Goal: Information Seeking & Learning: Learn about a topic

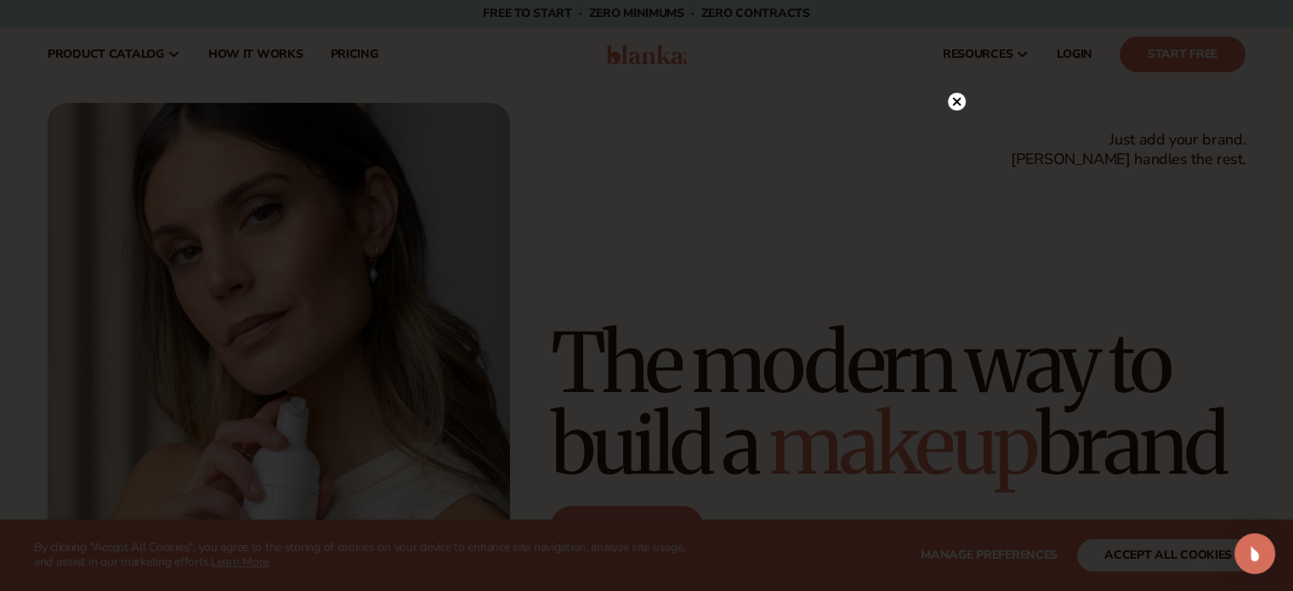
click at [951, 105] on circle at bounding box center [957, 102] width 18 height 18
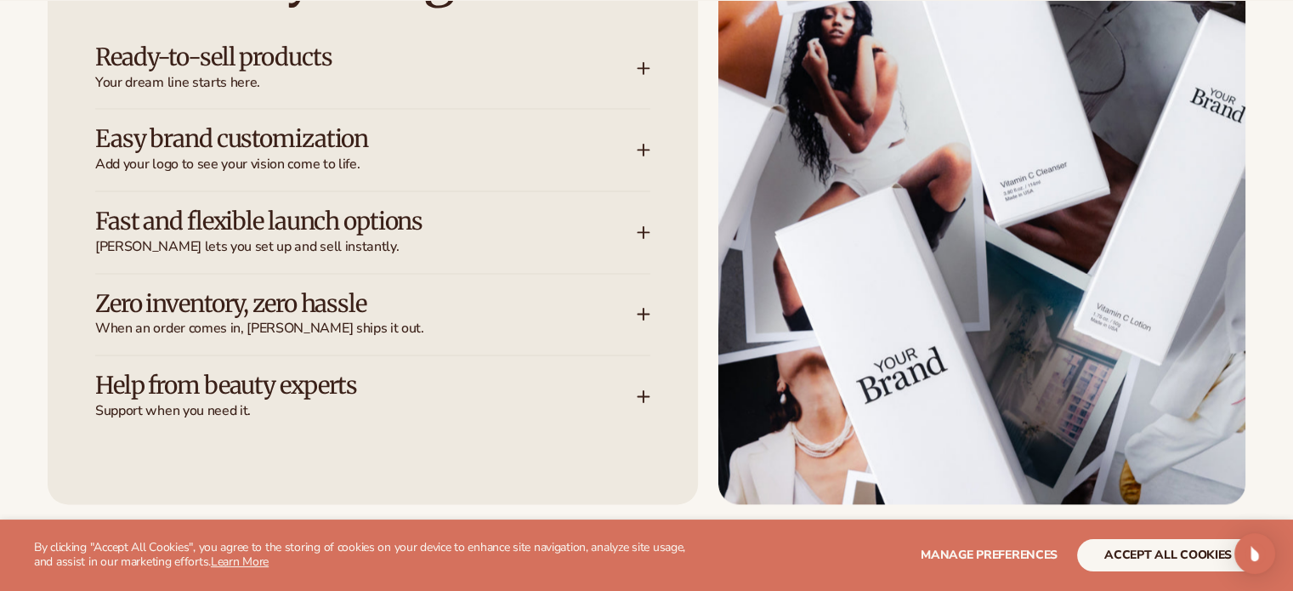
scroll to position [2295, 0]
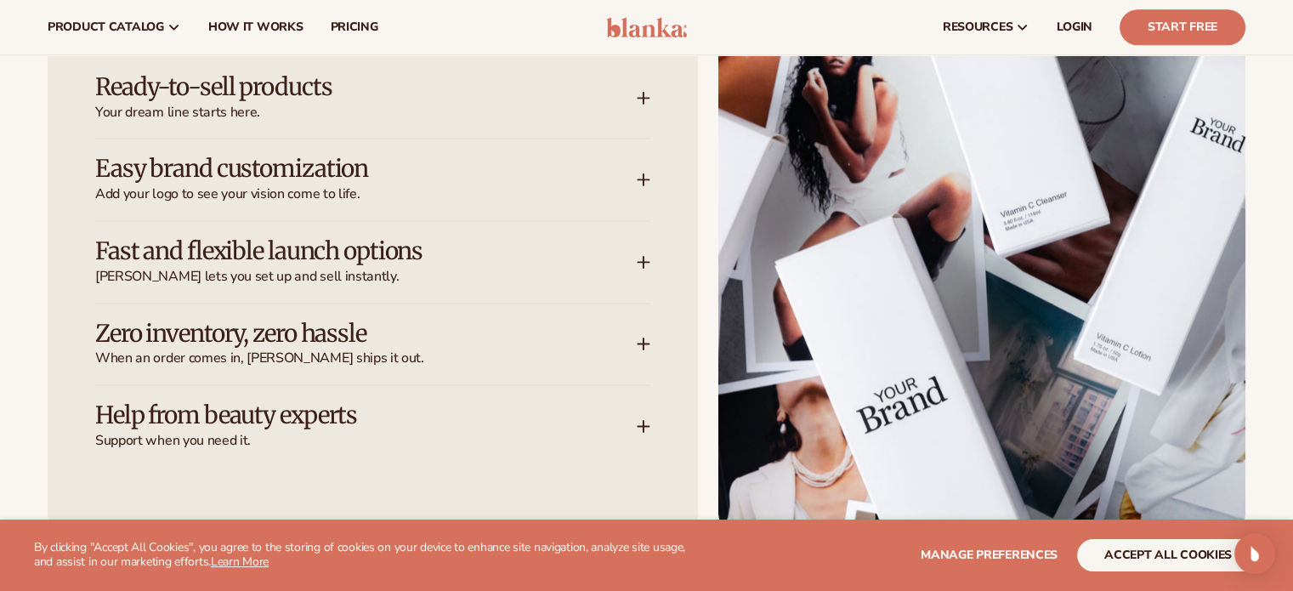
click at [374, 109] on span "Your dream line starts here." at bounding box center [365, 113] width 541 height 18
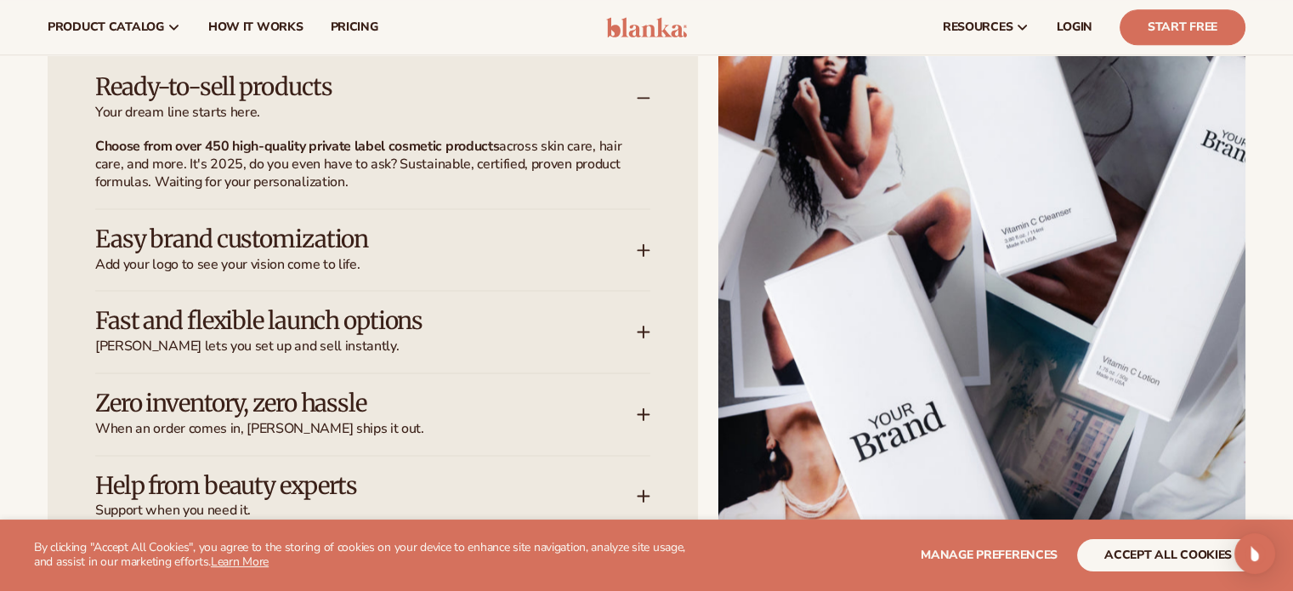
click at [374, 109] on span "Your dream line starts here." at bounding box center [365, 113] width 541 height 18
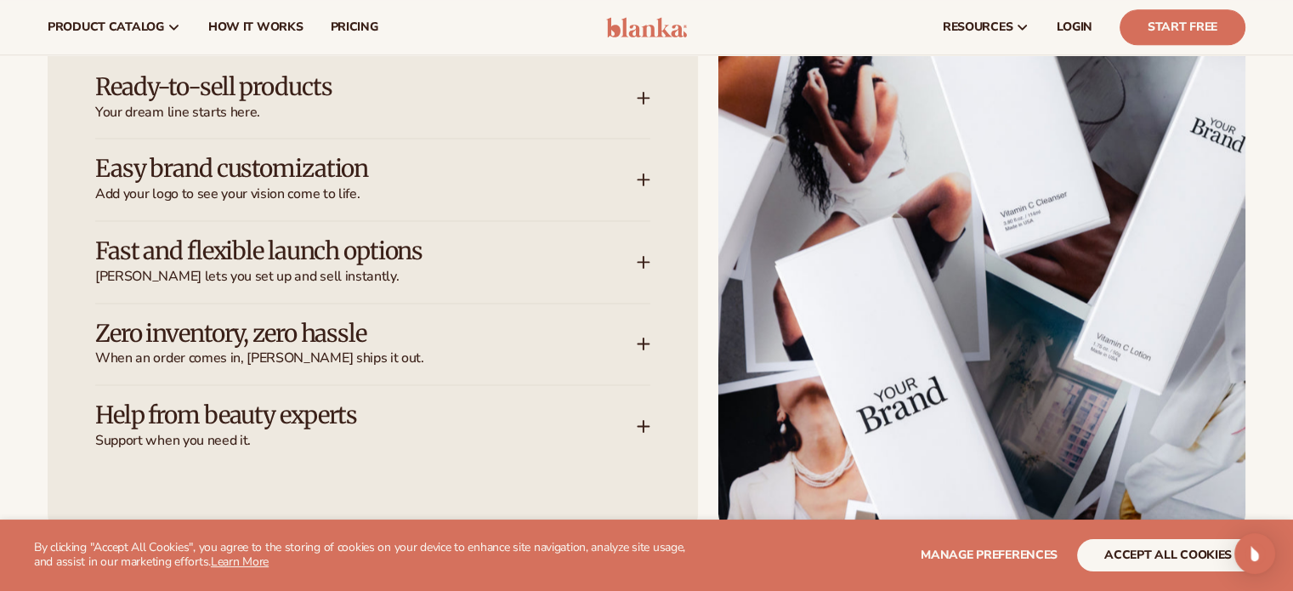
click at [387, 229] on div "Fast and flexible launch options [PERSON_NAME] lets you set up and sell instant…" at bounding box center [372, 262] width 555 height 82
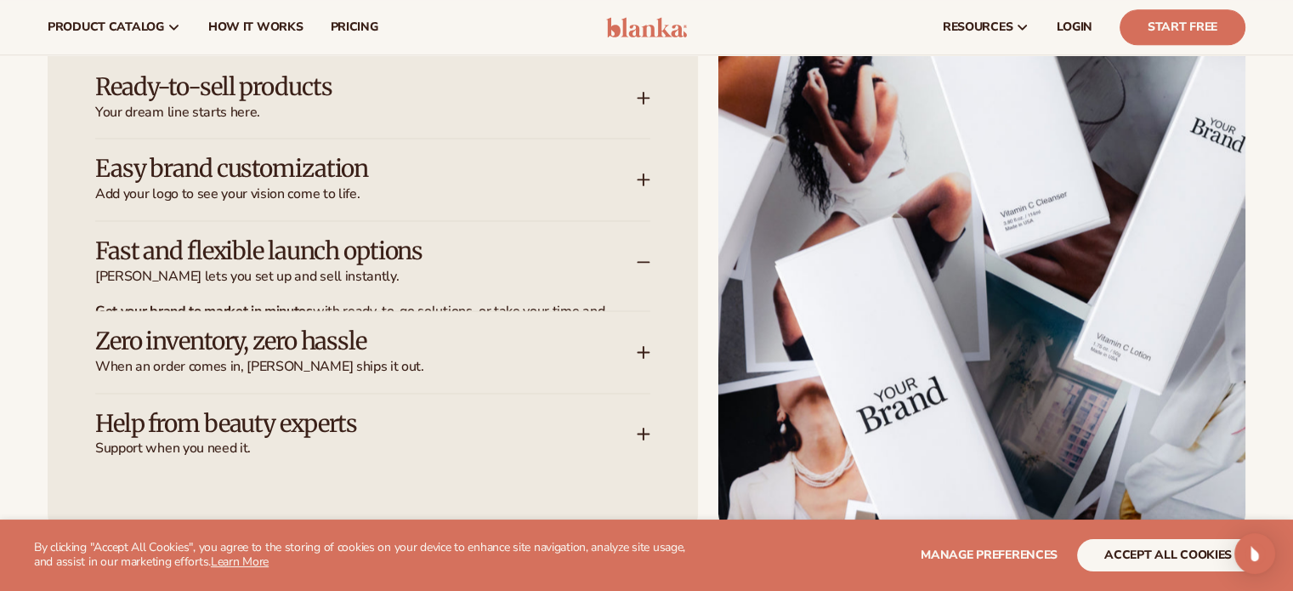
click at [370, 174] on h3 "Easy brand customization" at bounding box center [340, 169] width 490 height 26
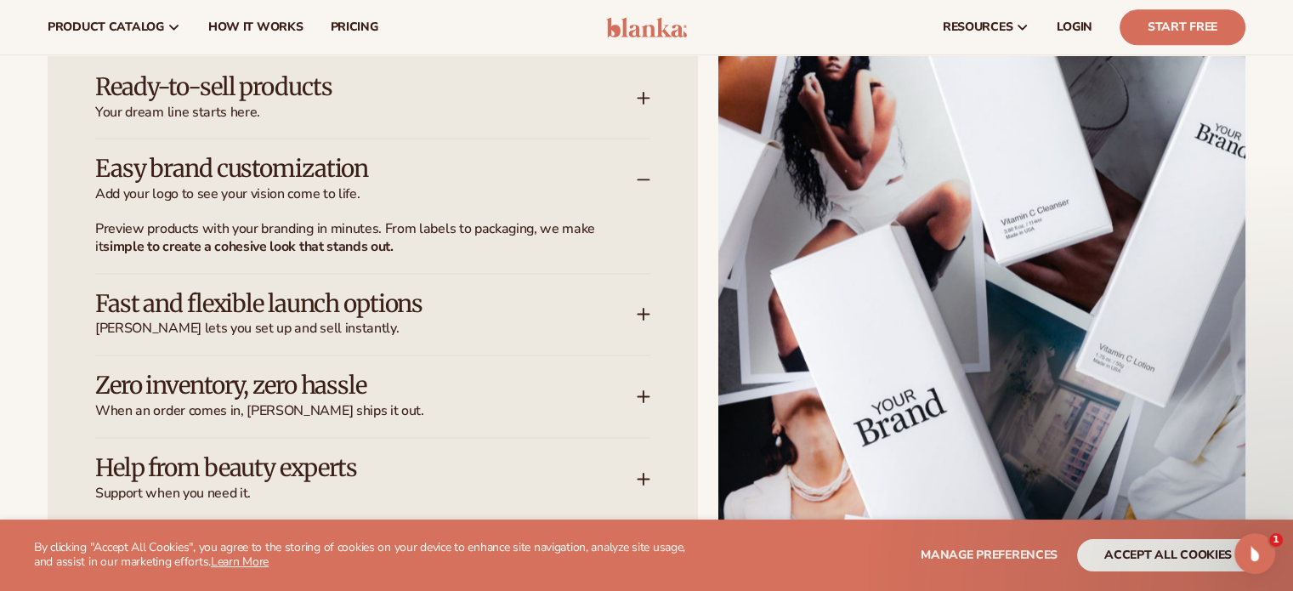
click at [360, 249] on strong "simple to create a cohesive look that stands out." at bounding box center [248, 246] width 290 height 19
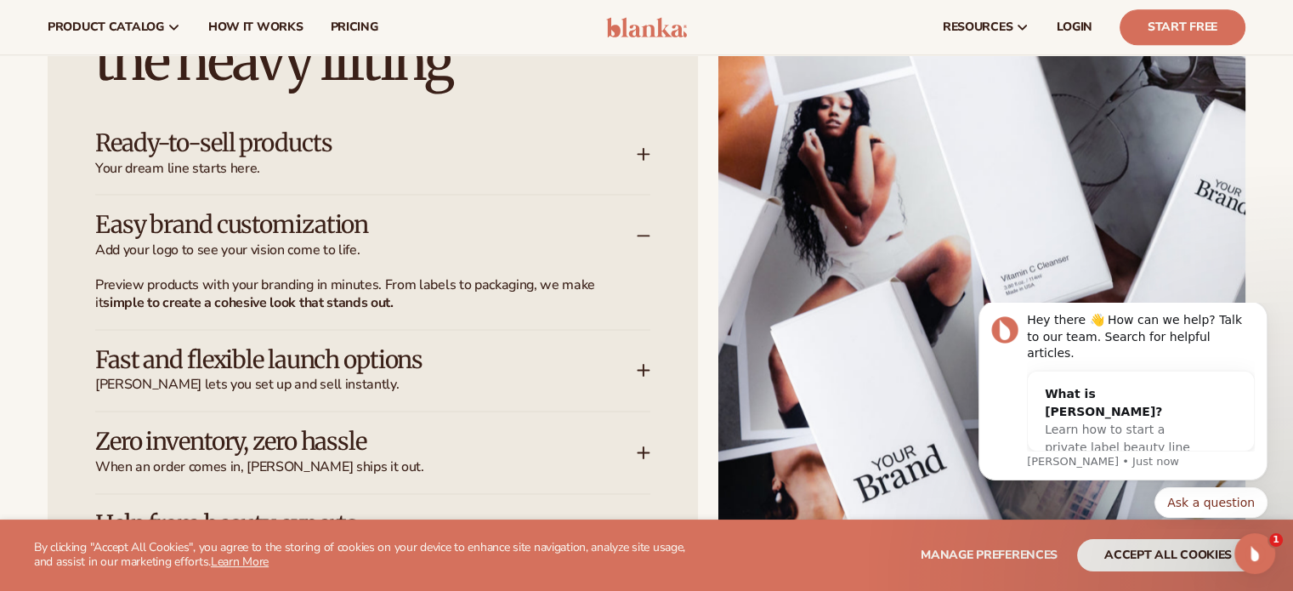
scroll to position [2210, 0]
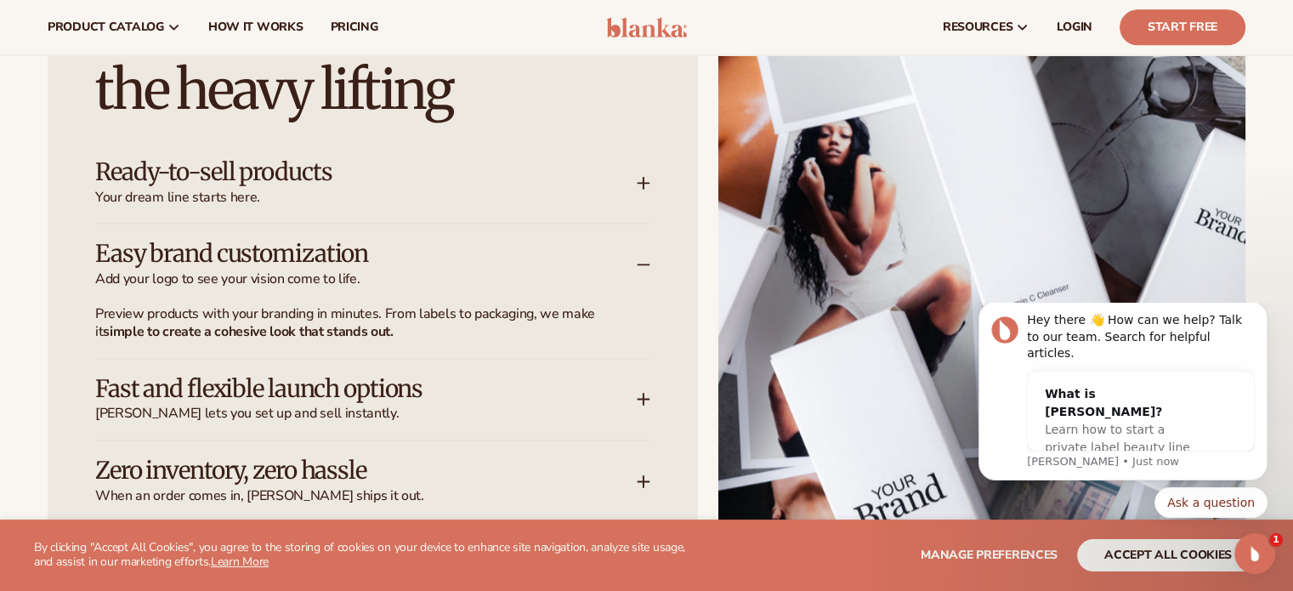
click at [335, 292] on div "Easy brand customization Add your logo to see your vision come to life." at bounding box center [372, 265] width 555 height 82
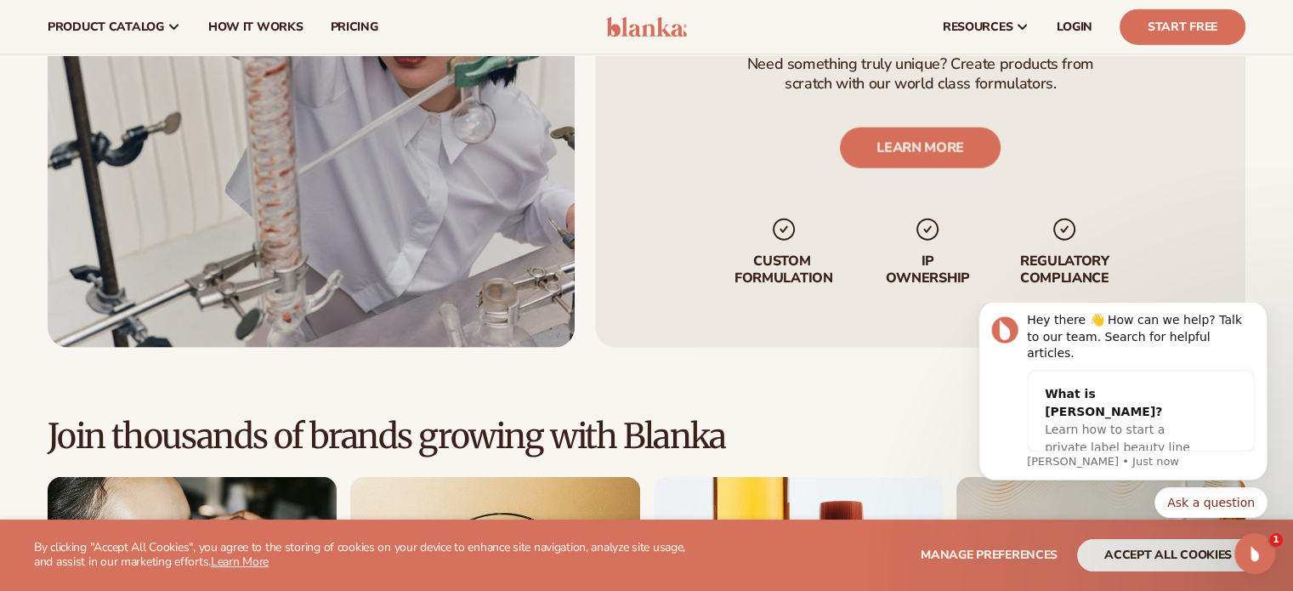
scroll to position [4080, 0]
